Goal: Information Seeking & Learning: Understand process/instructions

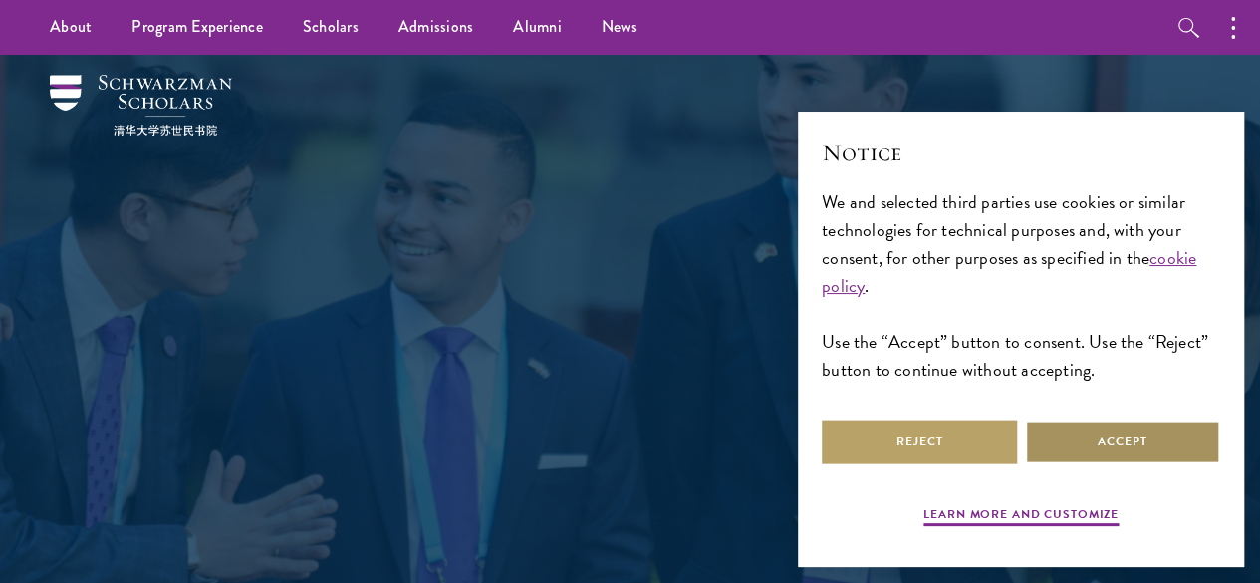
click at [1088, 427] on button "Accept" at bounding box center [1122, 441] width 195 height 45
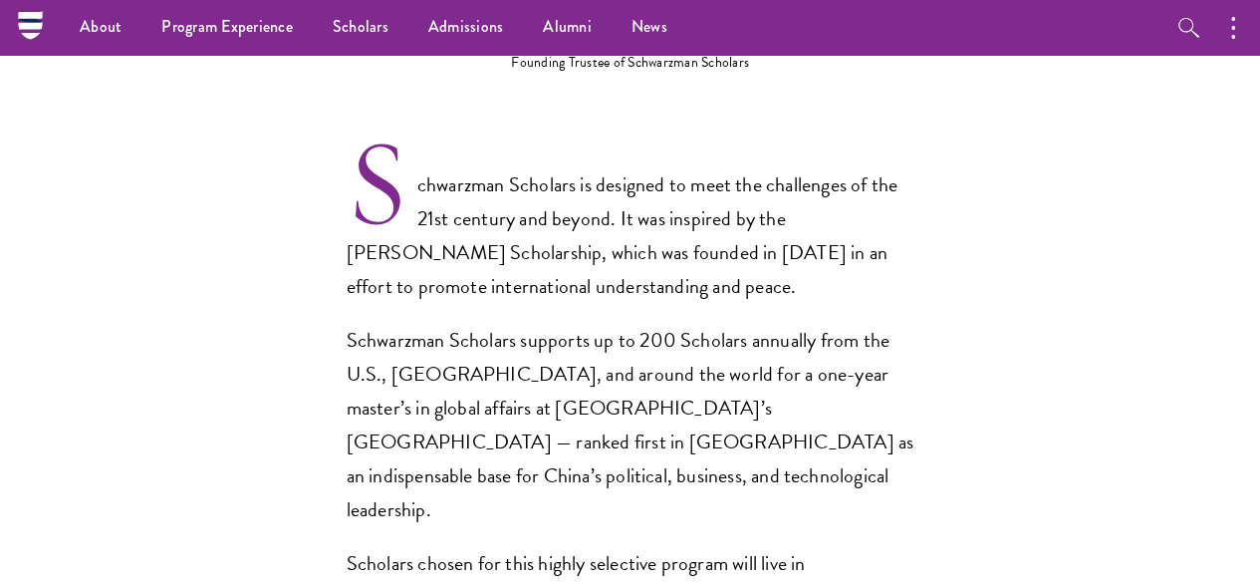
scroll to position [1207, 0]
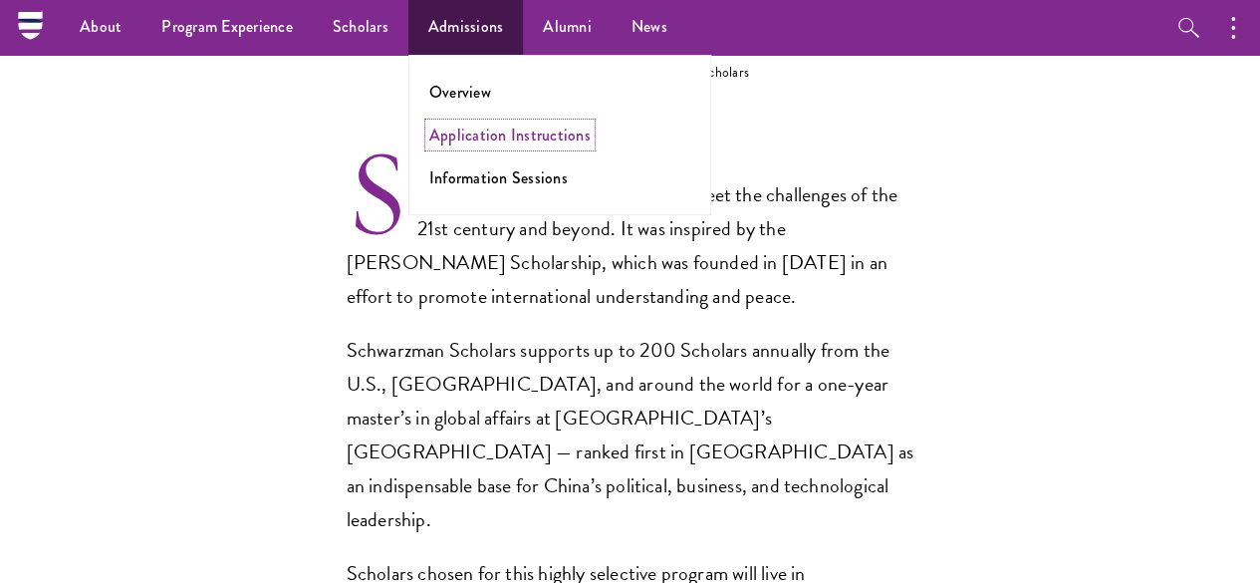
click at [474, 137] on link "Application Instructions" at bounding box center [509, 134] width 161 height 23
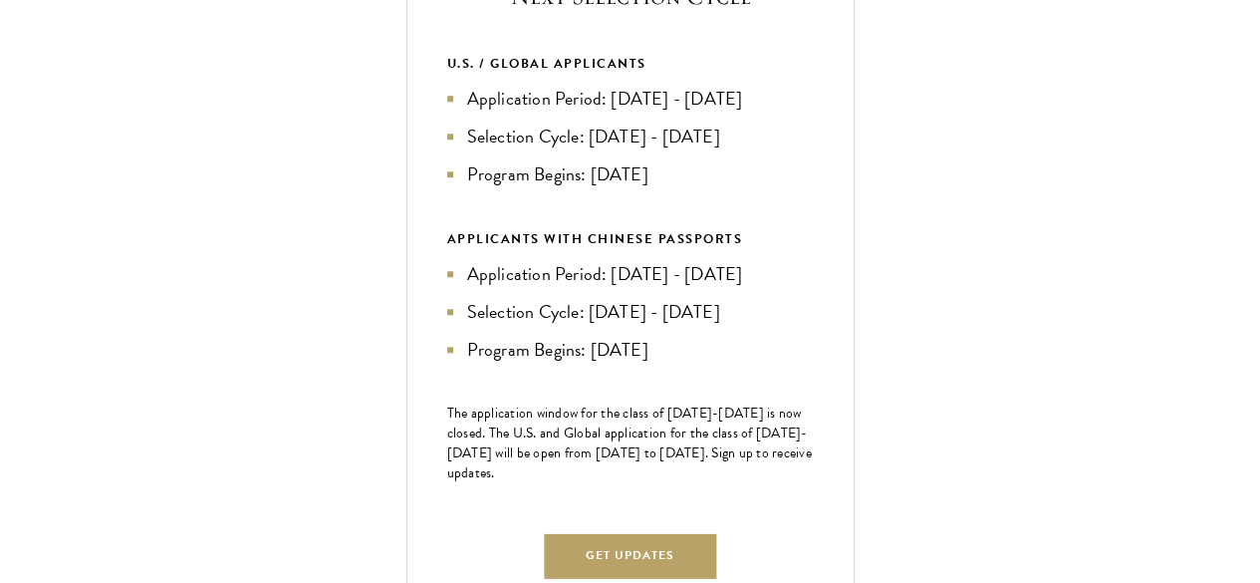
scroll to position [823, 0]
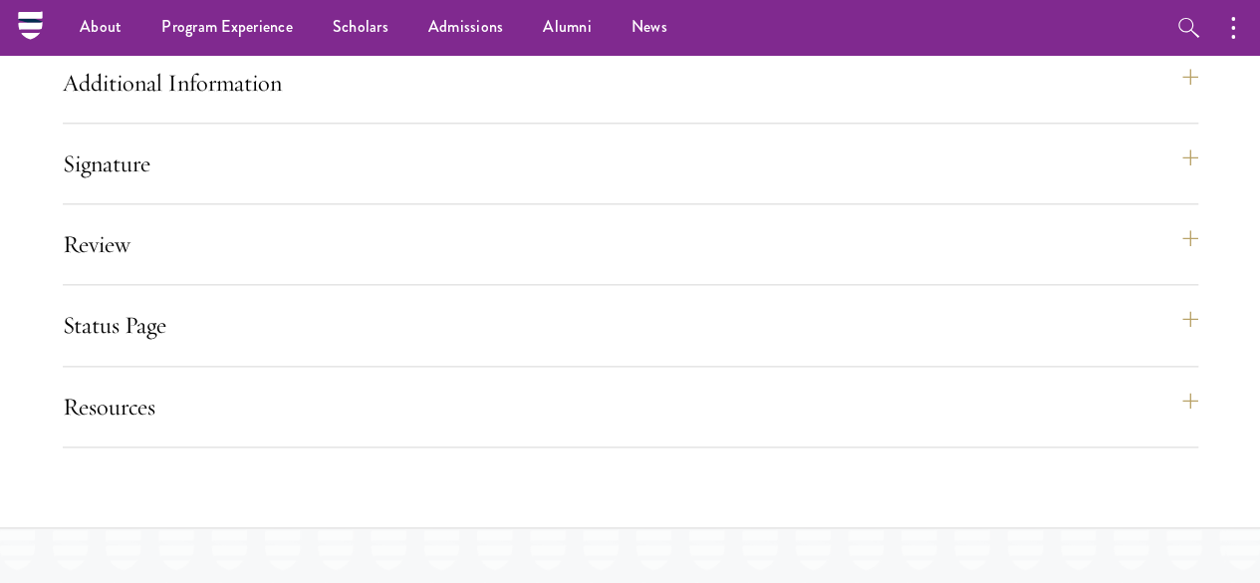
scroll to position [4745, 0]
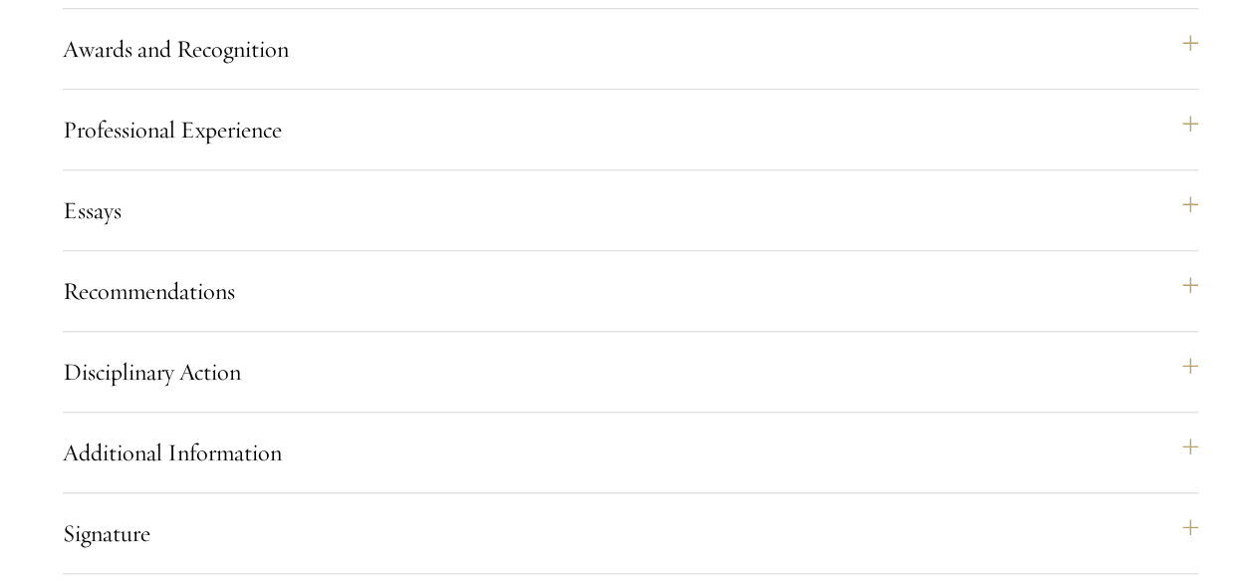
scroll to position [4557, 0]
